Goal: Communication & Community: Answer question/provide support

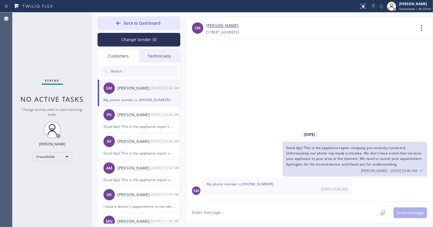
click at [130, 73] on input "text" at bounding box center [144, 71] width 68 height 11
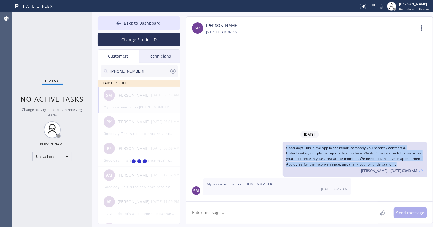
drag, startPoint x: 286, startPoint y: 148, endPoint x: 427, endPoint y: 167, distance: 142.0
click at [427, 167] on div "Good day! This is the appliance repair company you recently contacted. Unfortun…" at bounding box center [355, 159] width 145 height 35
copy span "Good day! This is the appliance repair company you recently contacted. Unfortun…"
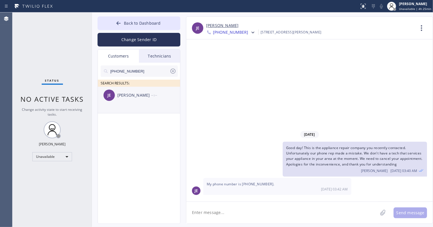
click at [133, 100] on div "JE Judith Escareno --:--" at bounding box center [139, 95] width 83 height 17
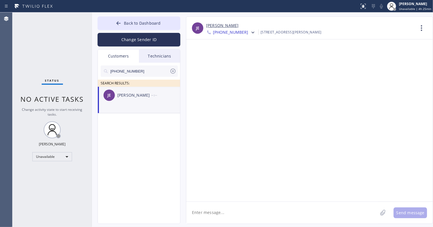
click at [226, 215] on textarea at bounding box center [281, 213] width 191 height 22
paste textarea "Good day! This is the appliance repair company you recently contacted. Unfortun…"
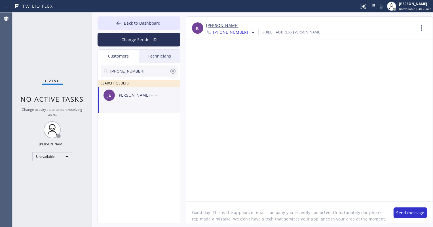
scroll to position [5, 0]
type textarea "Good day! This is the appliance repair company you recently contacted. Unfortun…"
click at [407, 216] on button "Send message" at bounding box center [410, 213] width 33 height 11
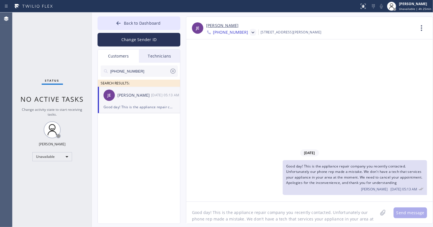
click at [250, 35] on icon at bounding box center [253, 33] width 6 height 6
click at [232, 69] on div "[PHONE_NUMBER]" at bounding box center [238, 71] width 65 height 13
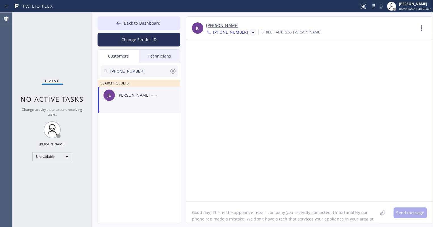
click at [218, 217] on textarea "Good day! This is the appliance repair company you recently contacted. Unfortun…" at bounding box center [281, 213] width 191 height 22
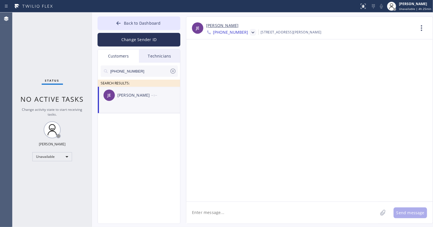
paste textarea "Good day! This is the appliance repair company you recently contacted. Unfortun…"
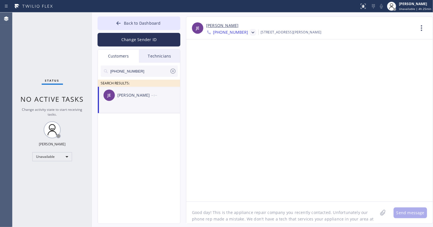
scroll to position [5, 0]
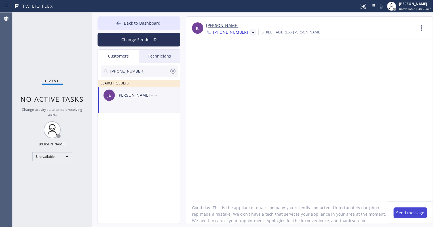
type textarea "Good day! This is the appliance repair company you recently contacted. Unfortun…"
click at [417, 212] on button "Send message" at bounding box center [410, 213] width 33 height 11
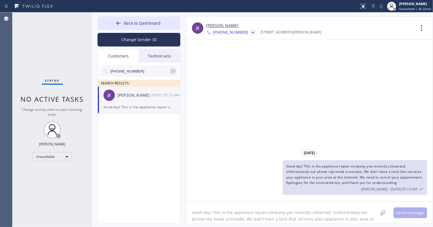
click at [170, 70] on icon at bounding box center [173, 71] width 7 height 7
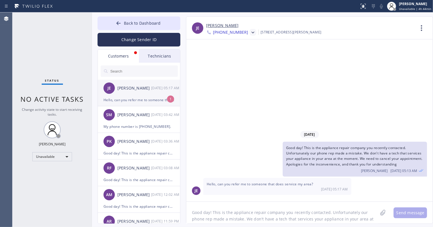
click at [157, 94] on div "JE [PERSON_NAME] [DATE] 05:17 AM" at bounding box center [139, 88] width 83 height 17
click at [132, 20] on span "Back to Dashboard" at bounding box center [142, 22] width 37 height 5
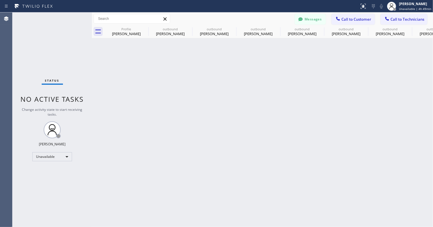
click at [312, 14] on button "Messages" at bounding box center [310, 19] width 31 height 11
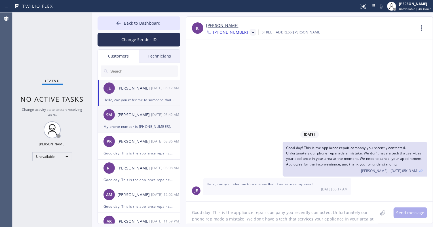
click at [149, 121] on div "SM Steve Miller 10/14 03:42 AM" at bounding box center [139, 114] width 83 height 17
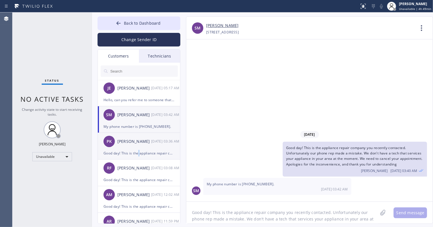
click at [139, 156] on div "Good day! This is the appliance repair company you recently contacted. Unfortun…" at bounding box center [139, 153] width 71 height 7
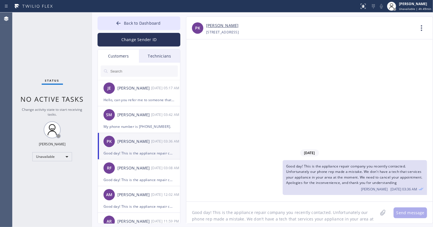
click at [227, 142] on div "10/14/2025 Good day! This is the appliance repair company you recently contacte…" at bounding box center [309, 120] width 247 height 162
click at [132, 173] on div "RF Ryan Fleming 10/14 03:08 AM" at bounding box center [139, 168] width 83 height 17
click at [148, 147] on div "PK Phillip Knowlton 10/14 03:36 AM" at bounding box center [139, 141] width 83 height 17
click at [144, 96] on div "JE [PERSON_NAME] [DATE] 05:17 AM" at bounding box center [139, 88] width 83 height 17
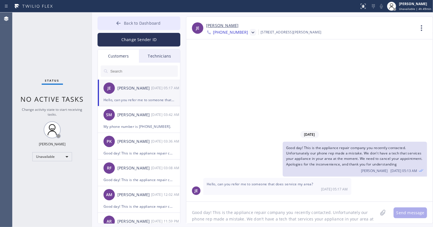
click at [126, 27] on button "Back to Dashboard" at bounding box center [139, 23] width 83 height 14
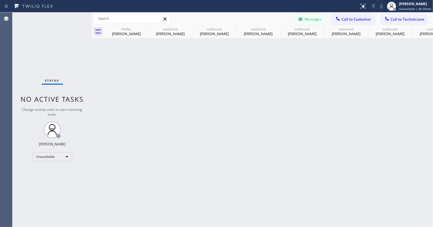
click at [322, 18] on button "Messages" at bounding box center [310, 19] width 31 height 11
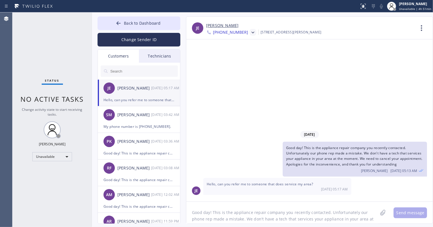
click at [130, 69] on input "text" at bounding box center [144, 71] width 68 height 11
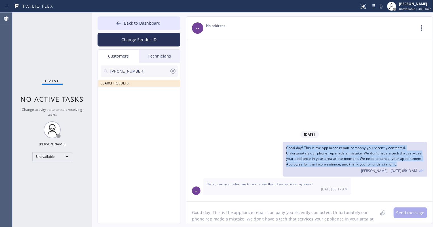
drag, startPoint x: 286, startPoint y: 147, endPoint x: 423, endPoint y: 165, distance: 138.1
click at [423, 165] on div "Good day! This is the appliance repair company you recently contacted. Unfortun…" at bounding box center [355, 159] width 145 height 35
copy span "Good day! This is the appliance repair company you recently contacted. Unfortun…"
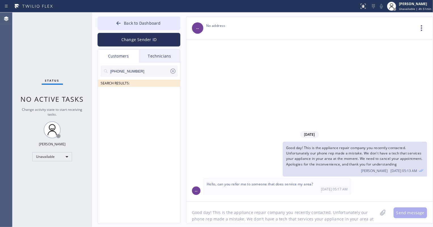
click at [138, 73] on input "[PHONE_NUMBER]" at bounding box center [140, 71] width 60 height 11
click at [156, 56] on div "Technicians" at bounding box center [159, 56] width 41 height 13
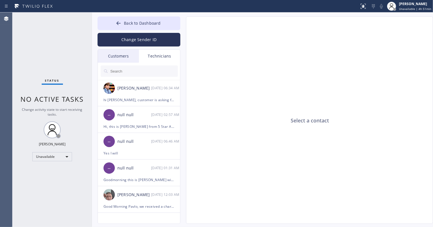
click at [117, 56] on div "Customers" at bounding box center [118, 56] width 41 height 13
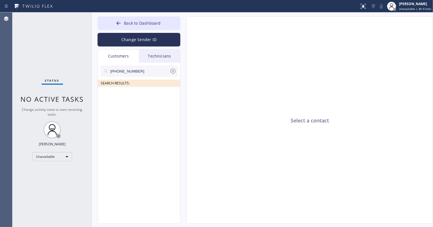
click at [172, 71] on icon at bounding box center [173, 71] width 7 height 7
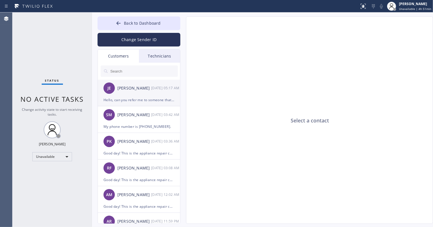
click at [136, 97] on div "Hello, can you refer me to someone that does service my area?" at bounding box center [139, 100] width 71 height 7
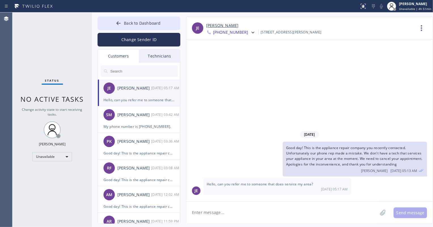
click at [117, 73] on input "text" at bounding box center [144, 71] width 68 height 11
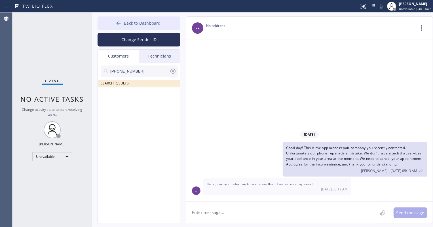
click at [129, 24] on span "Back to Dashboard" at bounding box center [142, 22] width 37 height 5
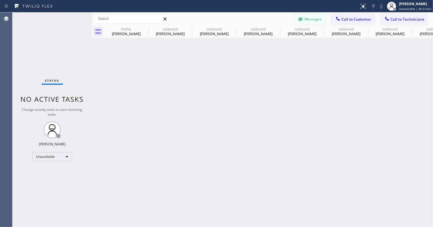
click at [309, 17] on button "Messages" at bounding box center [310, 19] width 31 height 11
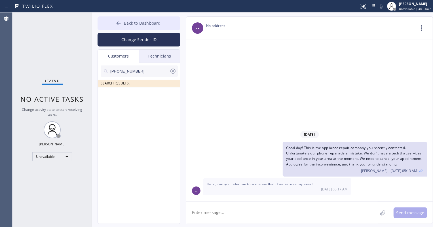
click at [135, 26] on button "Back to Dashboard" at bounding box center [139, 23] width 83 height 14
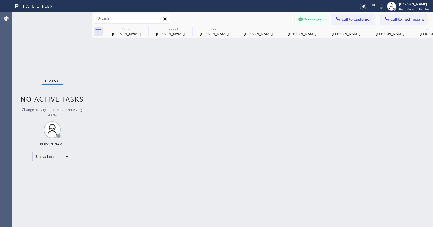
click at [165, 18] on icon at bounding box center [164, 18] width 3 height 3
click at [396, 18] on span "Call to Technicians" at bounding box center [408, 19] width 34 height 5
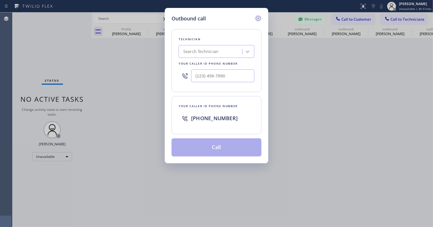
click at [260, 19] on icon at bounding box center [258, 18] width 7 height 7
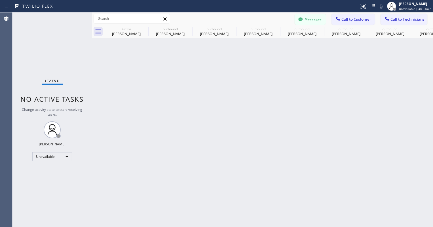
click at [312, 19] on button "Messages" at bounding box center [310, 19] width 31 height 11
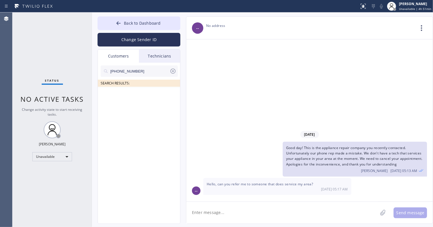
click at [170, 72] on icon at bounding box center [173, 71] width 7 height 7
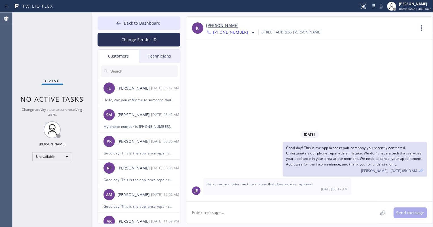
click at [129, 72] on input "text" at bounding box center [144, 71] width 68 height 11
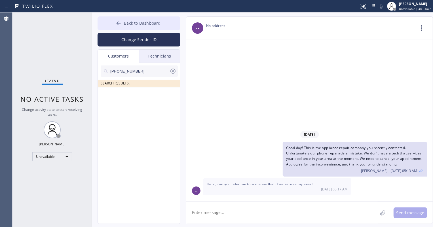
click at [119, 24] on icon at bounding box center [119, 23] width 6 height 6
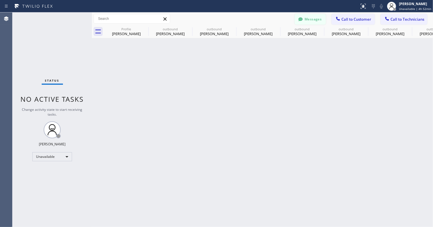
click at [309, 20] on button "Messages" at bounding box center [310, 19] width 31 height 11
click at [118, 71] on input "text" at bounding box center [144, 71] width 68 height 11
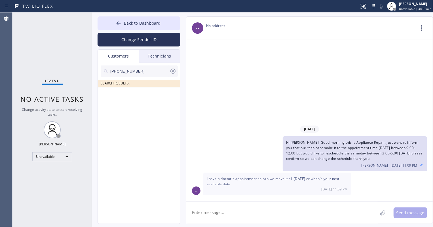
click at [143, 70] on input "[PHONE_NUMBER]" at bounding box center [140, 71] width 60 height 11
click at [172, 71] on icon at bounding box center [173, 71] width 7 height 7
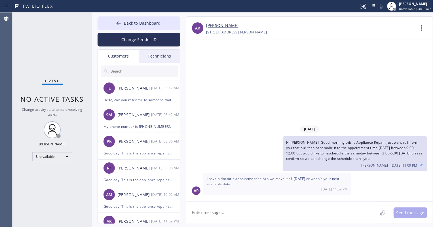
click at [120, 68] on input "text" at bounding box center [144, 71] width 68 height 11
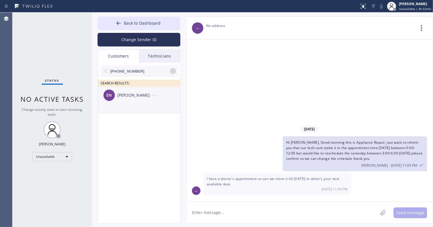
click at [132, 95] on div "[PERSON_NAME]" at bounding box center [134, 95] width 34 height 7
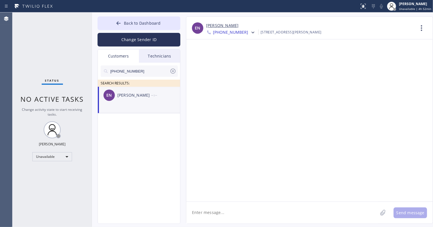
click at [236, 33] on span "[PHONE_NUMBER]" at bounding box center [230, 33] width 35 height 7
click at [233, 57] on div "[PHONE_NUMBER]" at bounding box center [238, 58] width 65 height 13
drag, startPoint x: 220, startPoint y: 212, endPoint x: 260, endPoint y: 213, distance: 39.2
click at [221, 212] on textarea at bounding box center [281, 213] width 191 height 22
paste textarea "Good day! This is the appliance repair company you recently contacted. Unfortun…"
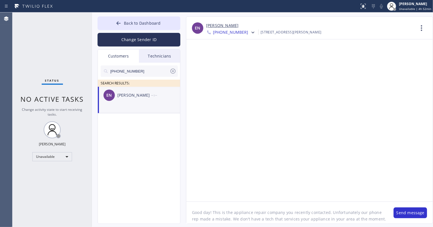
scroll to position [5, 0]
type textarea "Good day! This is the appliance repair company you recently contacted. Unfortun…"
drag, startPoint x: 401, startPoint y: 217, endPoint x: 394, endPoint y: 210, distance: 9.0
click at [401, 216] on button "Send message" at bounding box center [410, 213] width 33 height 11
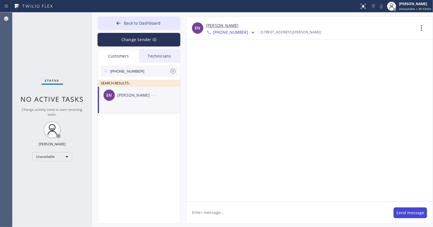
scroll to position [0, 0]
click at [248, 32] on div at bounding box center [252, 33] width 8 height 7
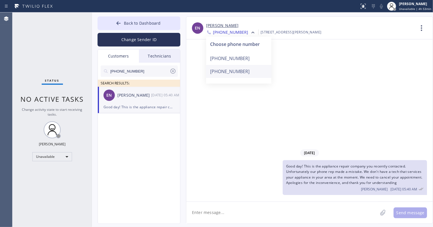
click at [230, 68] on div "[PHONE_NUMBER]" at bounding box center [238, 71] width 65 height 13
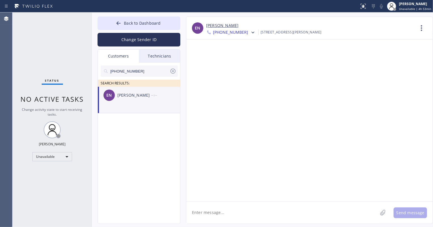
click at [243, 211] on textarea at bounding box center [281, 213] width 191 height 22
paste textarea "Good day! This is the appliance repair company you recently contacted. Unfortun…"
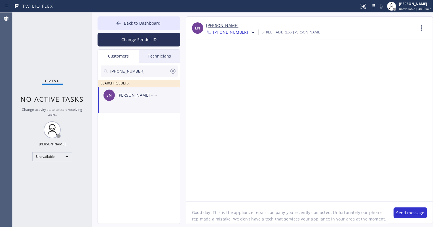
scroll to position [5, 0]
type textarea "Good day! This is the appliance repair company you recently contacted. Unfortun…"
click at [406, 212] on button "Send message" at bounding box center [410, 213] width 33 height 11
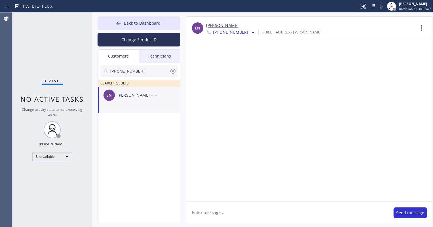
scroll to position [0, 0]
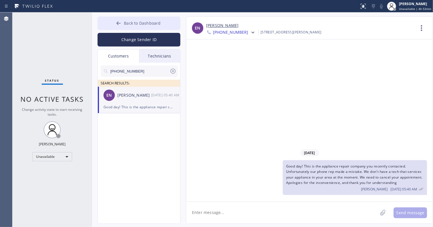
click at [133, 21] on span "Back to Dashboard" at bounding box center [142, 22] width 37 height 5
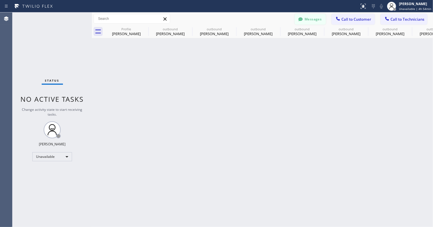
click at [309, 19] on button "Messages" at bounding box center [310, 19] width 31 height 11
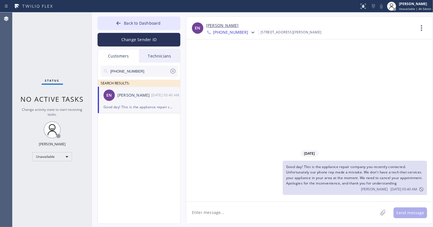
click at [172, 69] on icon at bounding box center [172, 71] width 5 height 5
click at [132, 72] on input "text" at bounding box center [144, 71] width 68 height 11
click at [129, 100] on div "VC [PERSON_NAME] --:--" at bounding box center [139, 95] width 83 height 17
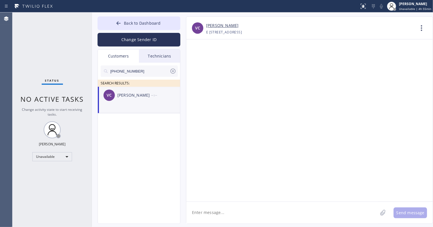
drag, startPoint x: 210, startPoint y: 215, endPoint x: 215, endPoint y: 215, distance: 5.1
click at [210, 215] on textarea at bounding box center [281, 213] width 191 height 22
paste textarea "Good day! This is the appliance repair company you recently contacted. Unfortun…"
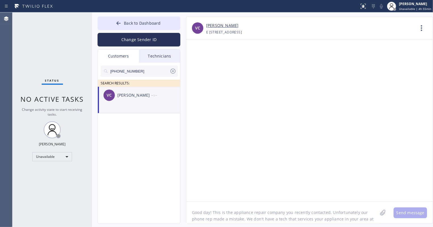
scroll to position [5, 0]
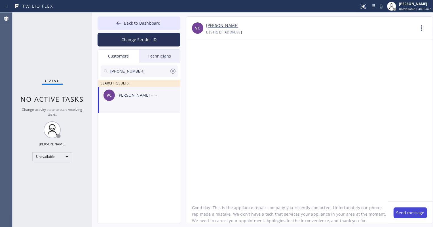
type textarea "Good day! This is the appliance repair company you recently contacted. Unfortun…"
click at [406, 211] on button "Send message" at bounding box center [410, 213] width 33 height 11
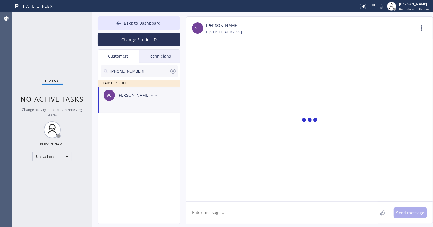
scroll to position [0, 0]
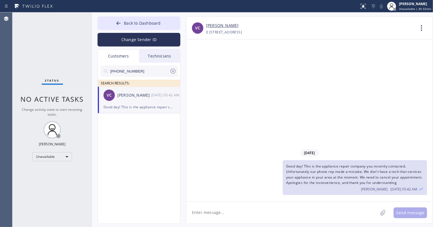
click at [173, 69] on icon at bounding box center [173, 71] width 7 height 7
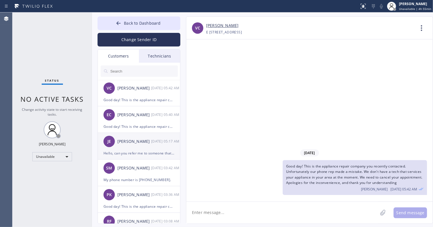
click at [141, 145] on div "JE [PERSON_NAME] [DATE] 05:17 AM" at bounding box center [139, 141] width 83 height 17
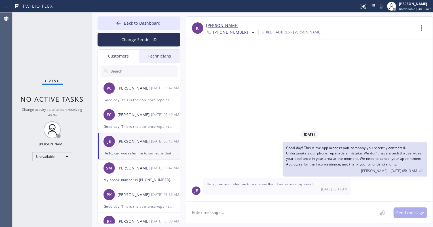
click at [224, 26] on link "[PERSON_NAME]" at bounding box center [222, 25] width 32 height 7
click at [148, 99] on div "Good day! This is the appliance repair company you recently contacted. Unfortun…" at bounding box center [139, 100] width 71 height 7
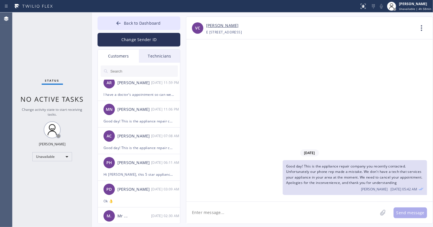
scroll to position [206, 0]
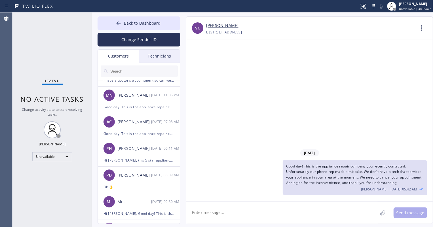
click at [130, 71] on input "text" at bounding box center [144, 71] width 68 height 11
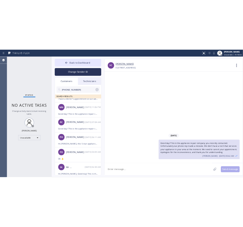
scroll to position [0, 0]
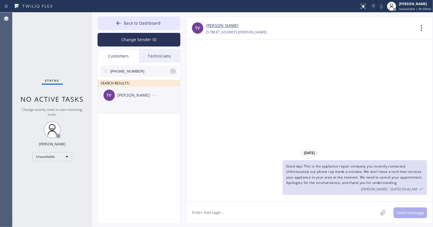
click at [148, 110] on li "TV Tan Vu --:--" at bounding box center [139, 100] width 83 height 27
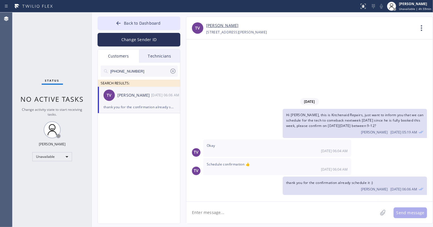
click at [259, 215] on textarea at bounding box center [281, 213] width 191 height 22
click at [382, 216] on textarea "Hi [PERSON_NAME], this is kitchenaid repairs, just want to inform you that our …" at bounding box center [287, 213] width 202 height 22
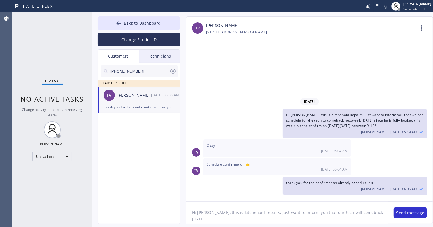
click at [381, 213] on textarea "Hi [PERSON_NAME], this is kitchenaid repairs, just want to inform you that our …" at bounding box center [287, 213] width 202 height 22
click at [230, 213] on textarea "Hi [PERSON_NAME], this is kitchenaid repairs, just want to inform you that our …" at bounding box center [287, 213] width 202 height 22
click at [310, 220] on textarea "Hi [PERSON_NAME], this is kitchen aid repairs, just want to inform you that our…" at bounding box center [287, 213] width 202 height 22
click at [339, 220] on textarea "Hi [PERSON_NAME], this is kitchen aid repairs, just want to inform you that our…" at bounding box center [287, 213] width 202 height 22
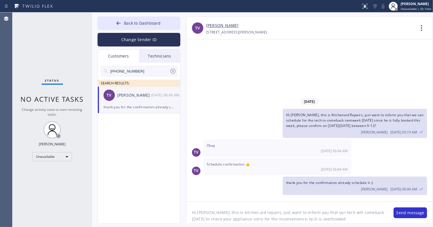
click at [380, 212] on textarea "Hi [PERSON_NAME], this is kitchen aid repairs, just want to inform you that our…" at bounding box center [287, 213] width 202 height 22
type textarea "Hi [PERSON_NAME], this is kitchen aid repairs, just want to inform you that our…"
